Goal: Transaction & Acquisition: Purchase product/service

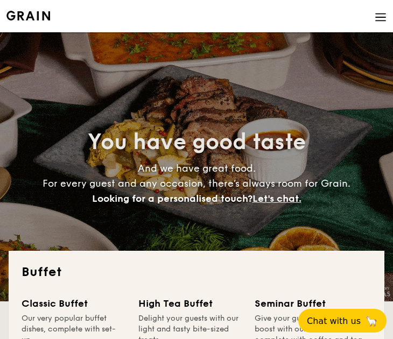
select select
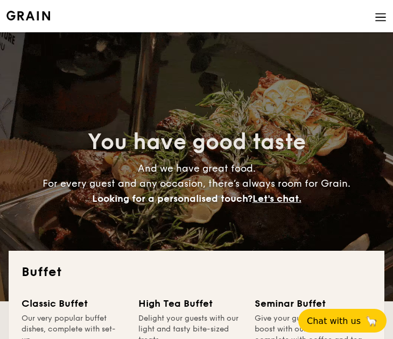
click at [384, 19] on img at bounding box center [380, 17] width 12 height 12
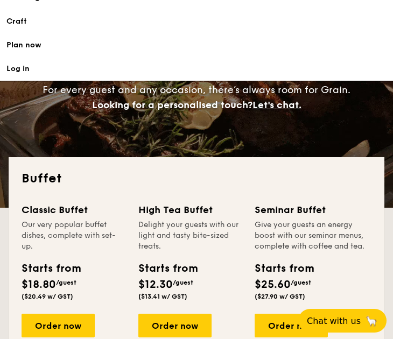
scroll to position [108, 0]
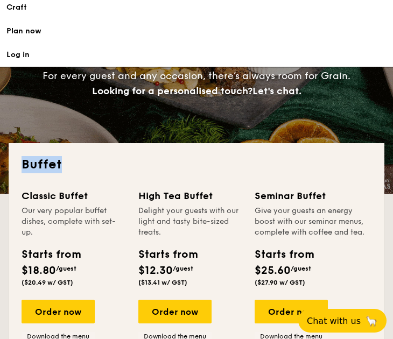
drag, startPoint x: 99, startPoint y: 175, endPoint x: 22, endPoint y: 168, distance: 77.8
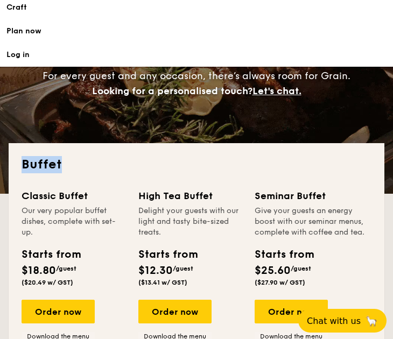
click at [22, 168] on h2 "Buffet" at bounding box center [197, 164] width 350 height 17
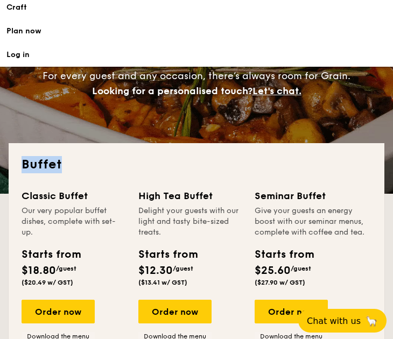
click at [104, 166] on h2 "Buffet" at bounding box center [197, 164] width 350 height 17
drag, startPoint x: 74, startPoint y: 163, endPoint x: 2, endPoint y: 159, distance: 72.2
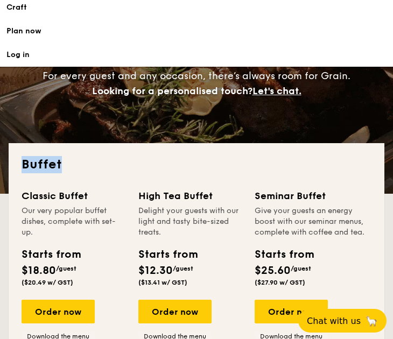
click at [104, 155] on div "Buffet Classic Buffet Our very popular buffet dishes, complete with set-up. Sta…" at bounding box center [197, 269] width 376 height 253
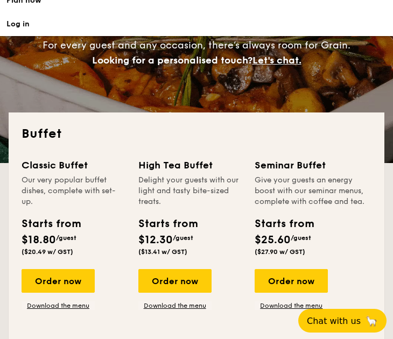
scroll to position [161, 0]
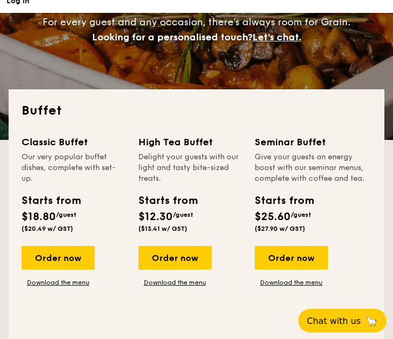
drag, startPoint x: 24, startPoint y: 138, endPoint x: 332, endPoint y: 144, distance: 308.9
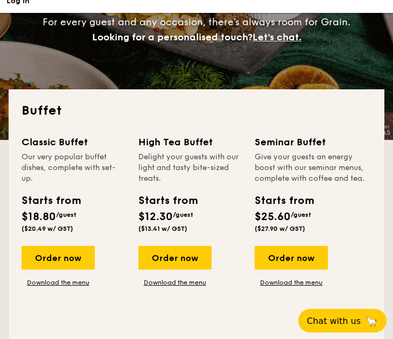
click at [332, 144] on div "Classic Buffet Our very popular buffet dishes, complete with set-up. Starts fro…" at bounding box center [197, 231] width 350 height 195
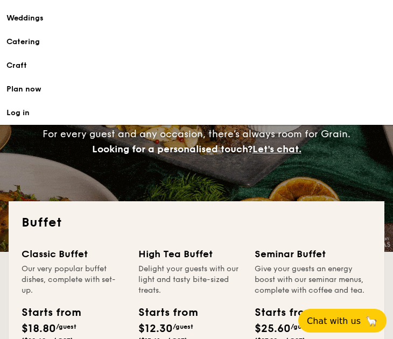
scroll to position [0, 0]
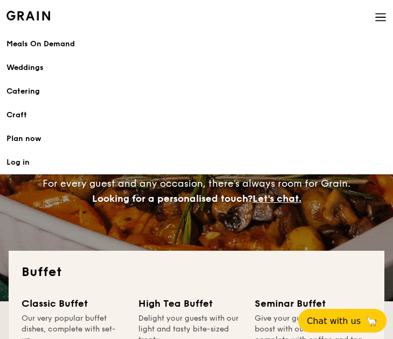
click at [52, 47] on div "Meals On Demand" at bounding box center [196, 44] width 380 height 11
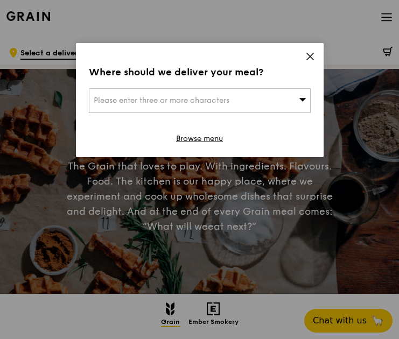
click at [306, 52] on icon at bounding box center [310, 57] width 10 height 10
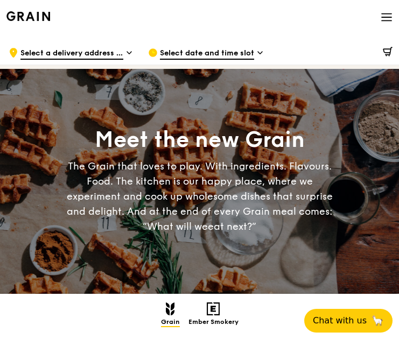
click at [187, 52] on span "Select date and time slot" at bounding box center [207, 54] width 94 height 12
click at [87, 57] on span "Select a delivery address or Food Point" at bounding box center [71, 54] width 103 height 12
click at [203, 314] on h2 "Ember Smokery" at bounding box center [213, 314] width 50 height 24
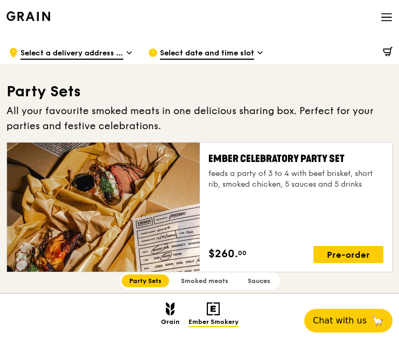
click at [120, 54] on span "Select a delivery address or Food Point" at bounding box center [71, 54] width 103 height 12
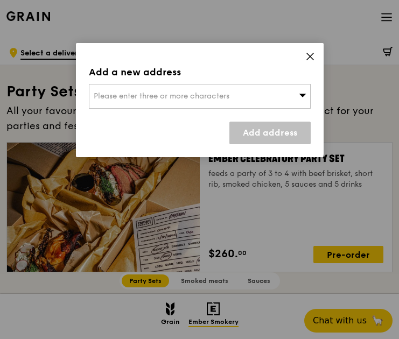
click at [310, 55] on icon at bounding box center [310, 56] width 6 height 6
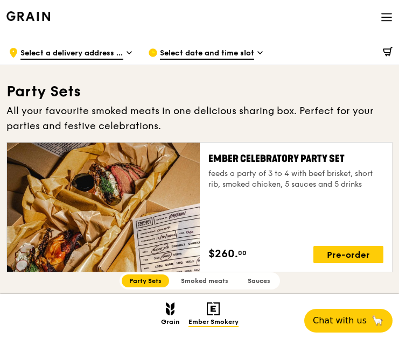
click at [129, 53] on icon at bounding box center [128, 53] width 5 height 10
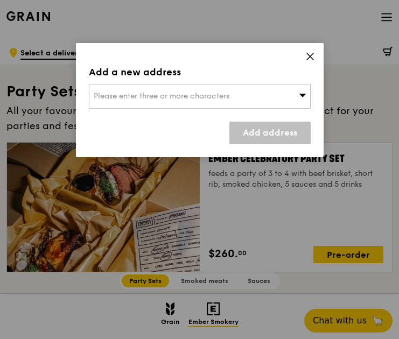
click at [305, 59] on div "Add a new address Please enter three or more characters Add address" at bounding box center [199, 100] width 247 height 114
click at [310, 56] on icon at bounding box center [310, 57] width 10 height 10
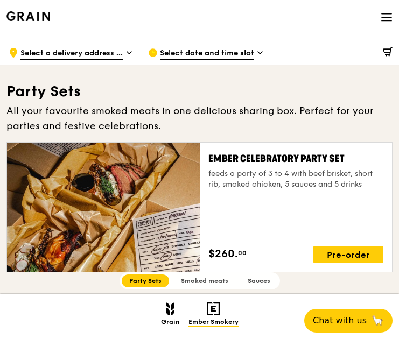
click at [124, 52] on div ".cls-1 { fill: none; stroke: #fff; stroke-linecap: round; stroke-linejoin: roun…" at bounding box center [70, 53] width 122 height 32
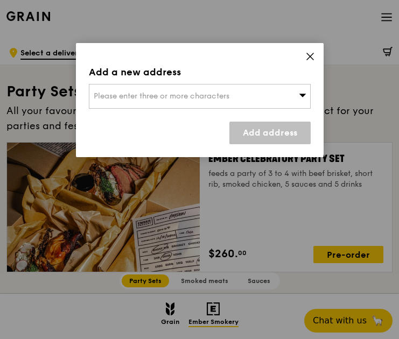
click at [278, 100] on div "Please enter three or more characters" at bounding box center [200, 96] width 222 height 25
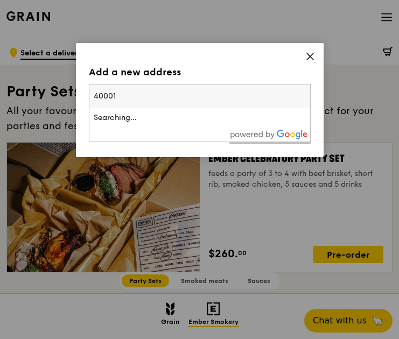
type input "400012"
type input "[EMAIL_ADDRESS][DOMAIN_NAME]"
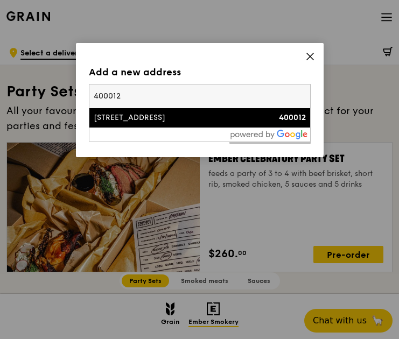
type input "400012"
click at [178, 120] on div "[STREET_ADDRESS]" at bounding box center [173, 117] width 159 height 11
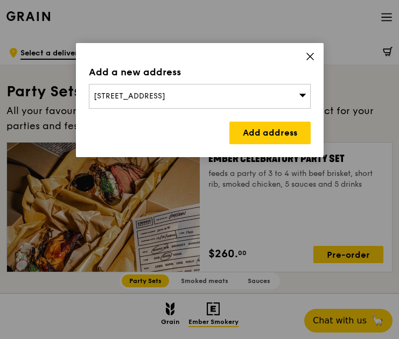
click at [309, 55] on icon at bounding box center [310, 56] width 6 height 6
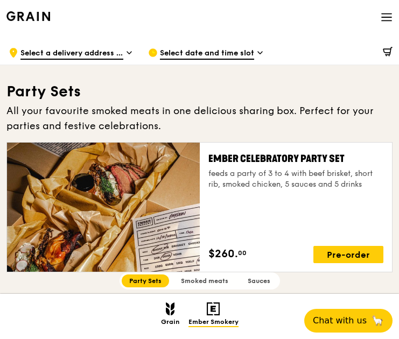
click at [385, 14] on icon at bounding box center [386, 14] width 10 height 0
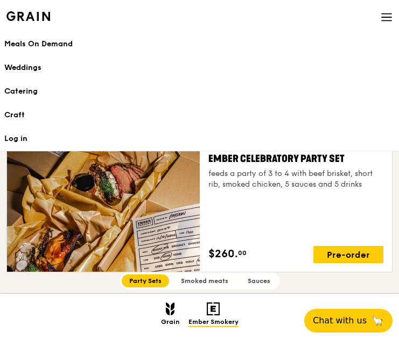
click at [18, 137] on link "Log in" at bounding box center [199, 139] width 390 height 24
